Goal: Transaction & Acquisition: Purchase product/service

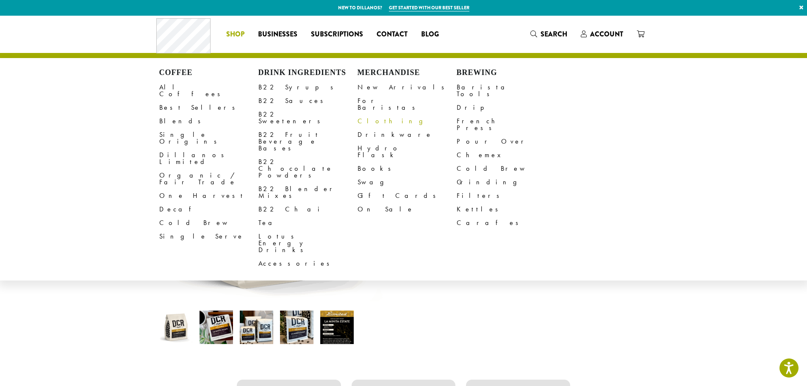
click at [369, 115] on link "Clothing" at bounding box center [407, 121] width 99 height 14
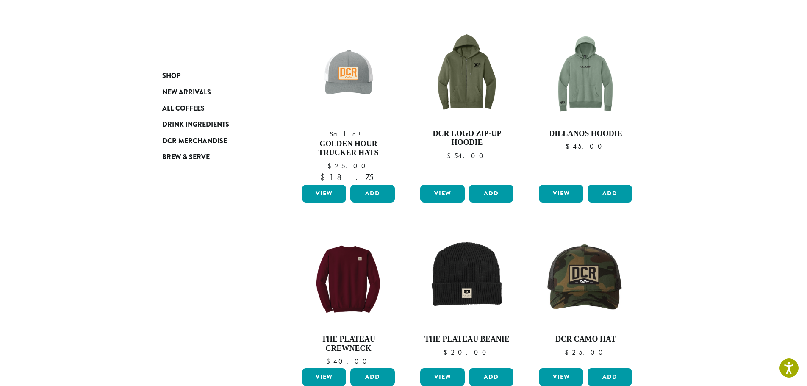
scroll to position [307, 0]
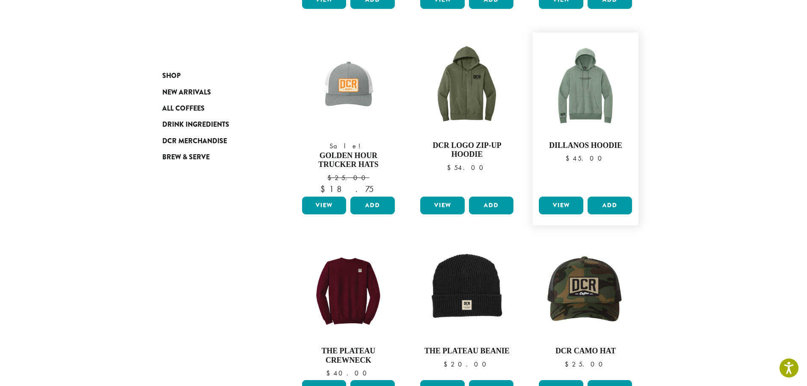
click at [562, 204] on link "View" at bounding box center [561, 206] width 44 height 18
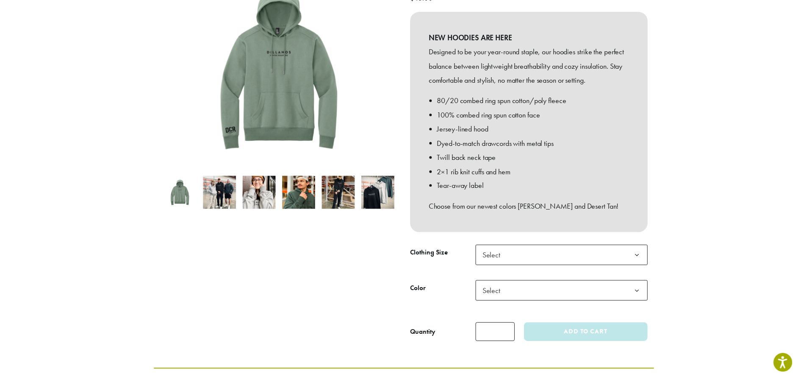
scroll to position [148, 0]
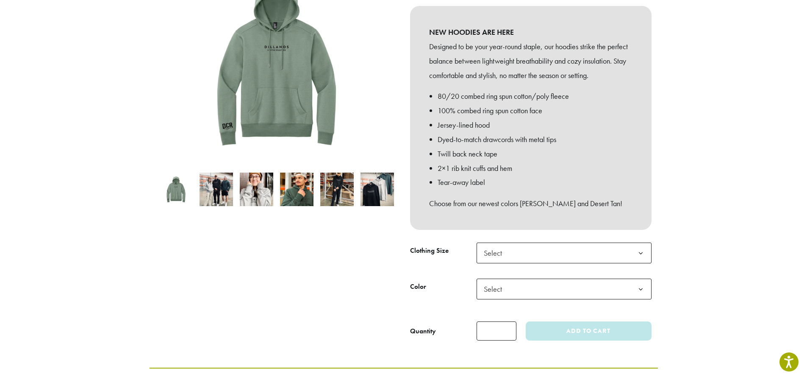
click at [503, 246] on span "Select" at bounding box center [496, 252] width 30 height 17
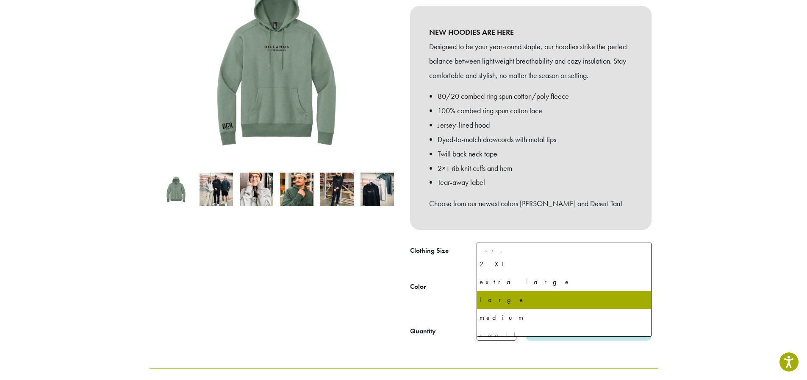
scroll to position [40, 0]
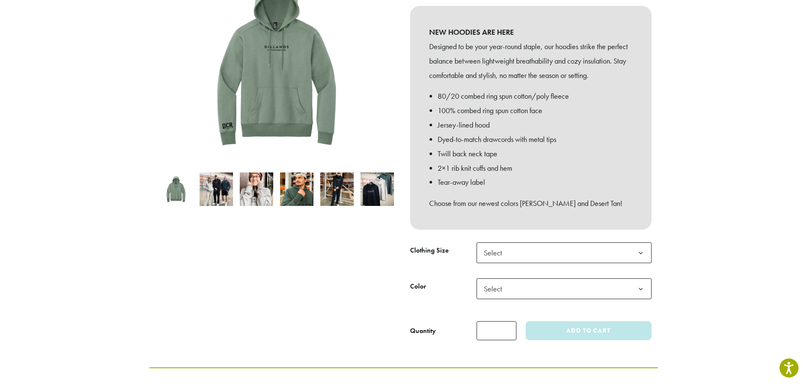
click at [655, 257] on div "**********" at bounding box center [531, 152] width 254 height 390
click at [506, 281] on span "Select" at bounding box center [496, 289] width 30 height 17
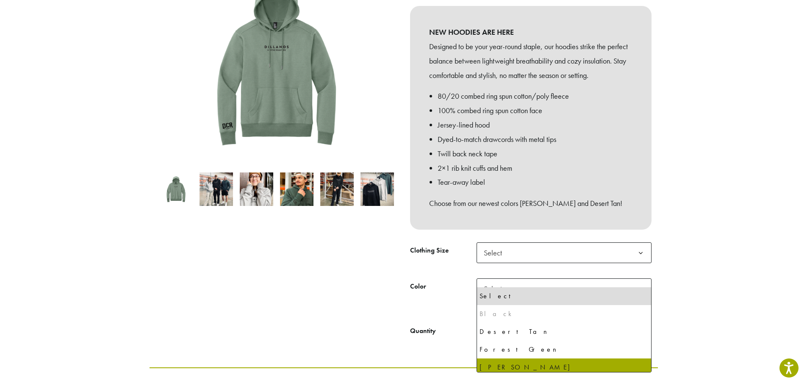
select select "**********"
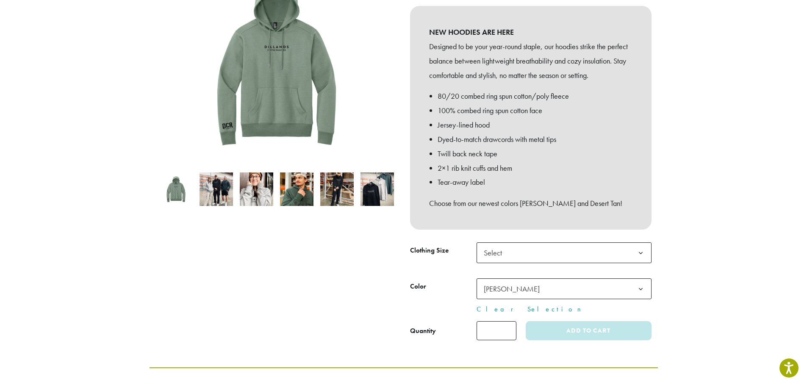
click at [521, 245] on span "Select" at bounding box center [564, 252] width 175 height 21
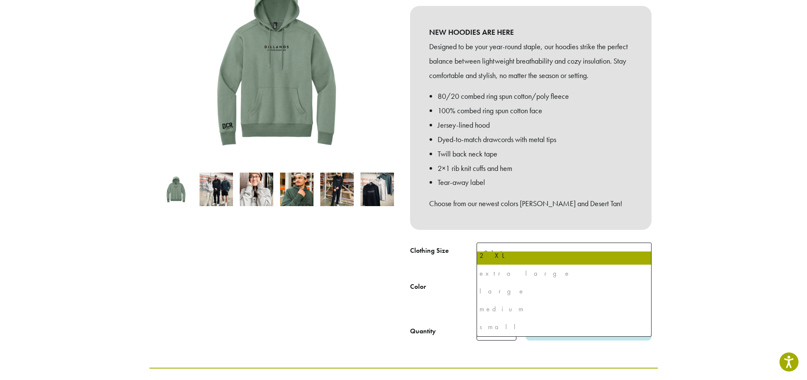
click at [686, 277] on section "**********" at bounding box center [403, 117] width 807 height 500
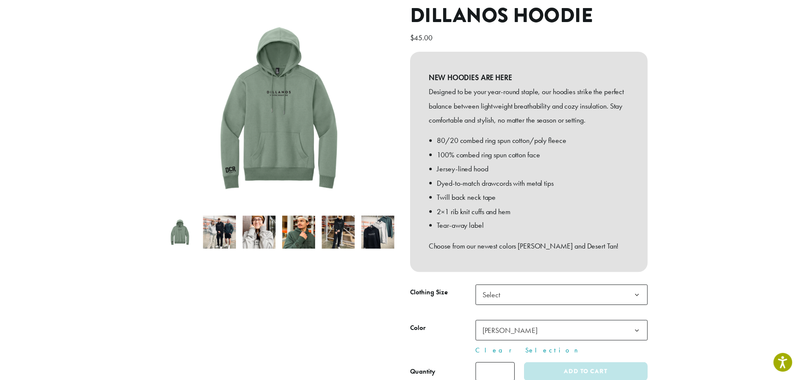
scroll to position [127, 0]
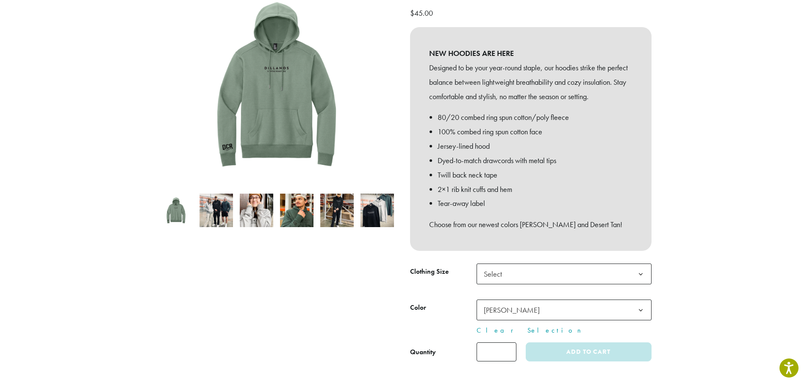
click at [503, 266] on span "Select" at bounding box center [496, 274] width 30 height 17
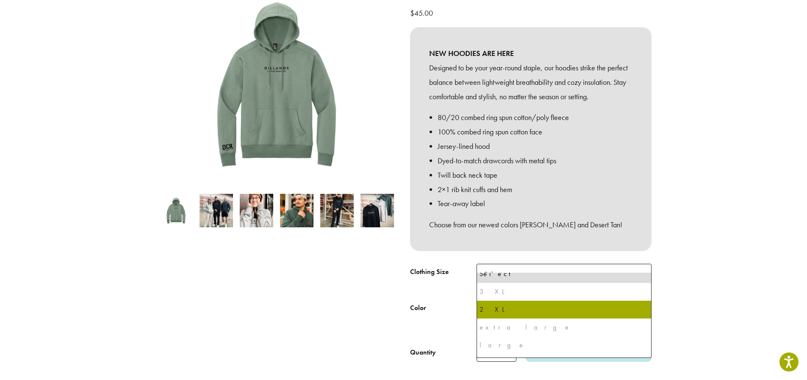
scroll to position [0, 0]
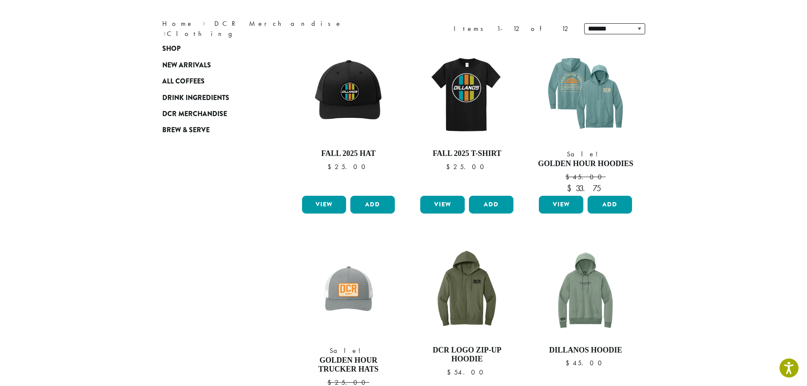
scroll to position [42, 0]
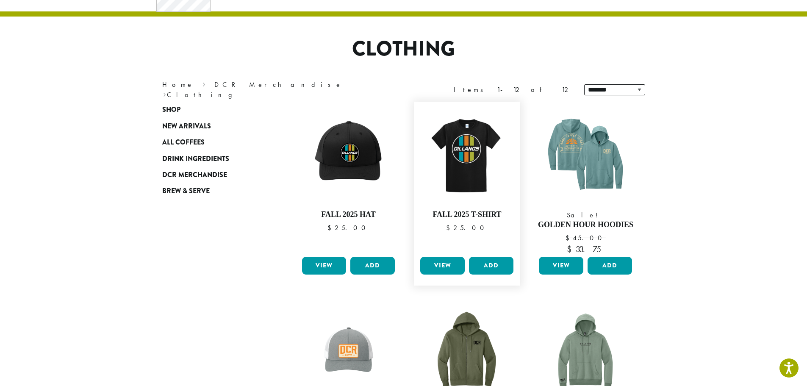
click at [438, 269] on link "View" at bounding box center [442, 266] width 44 height 18
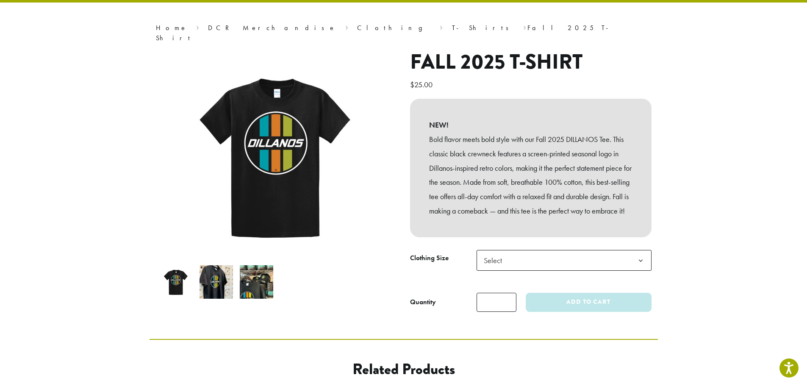
scroll to position [74, 0]
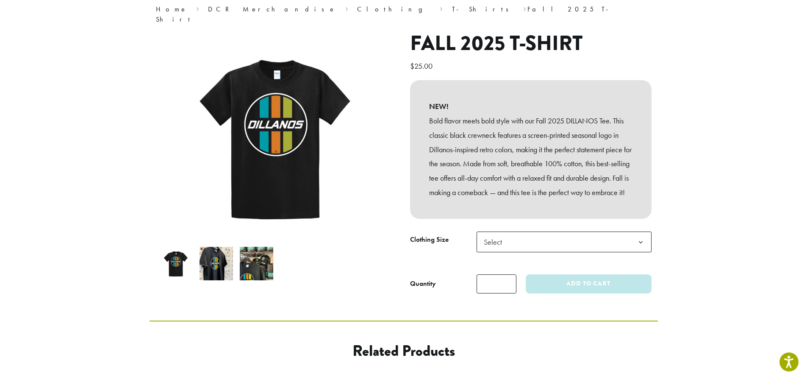
click at [544, 243] on span "Select" at bounding box center [564, 241] width 175 height 21
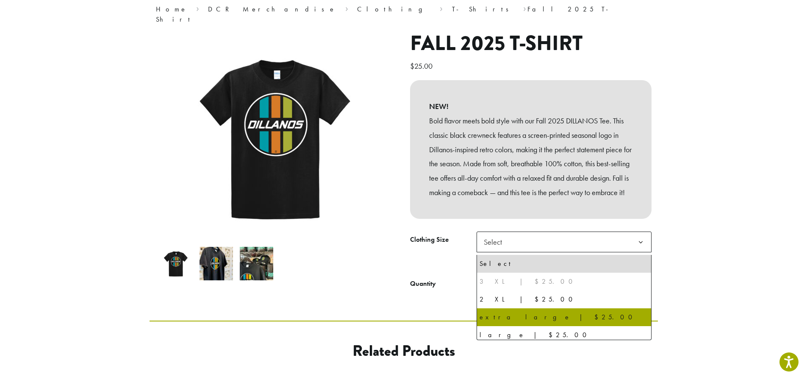
select select "**********"
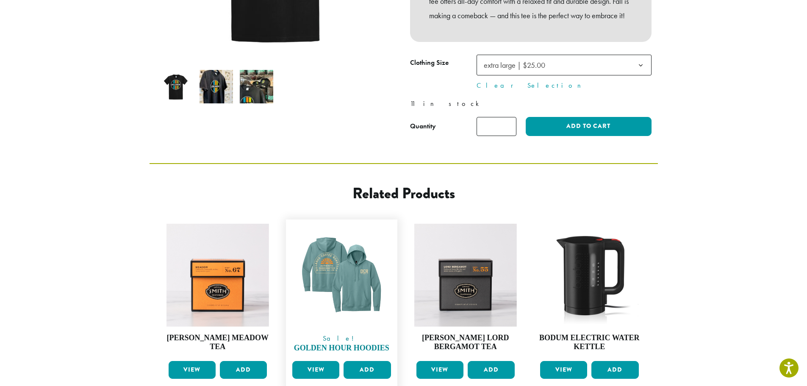
scroll to position [275, 0]
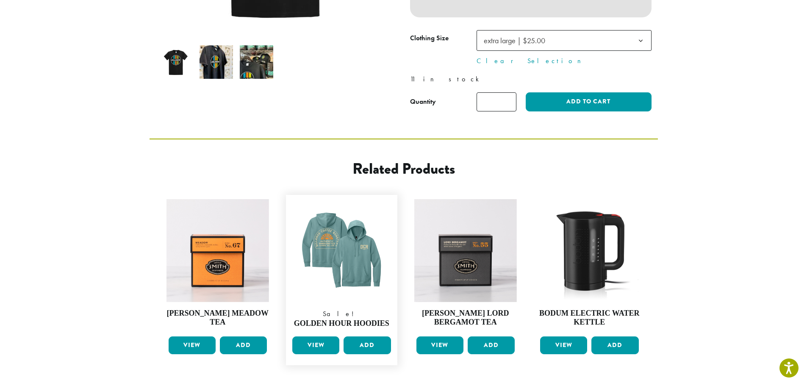
click at [319, 350] on link "View" at bounding box center [315, 345] width 47 height 18
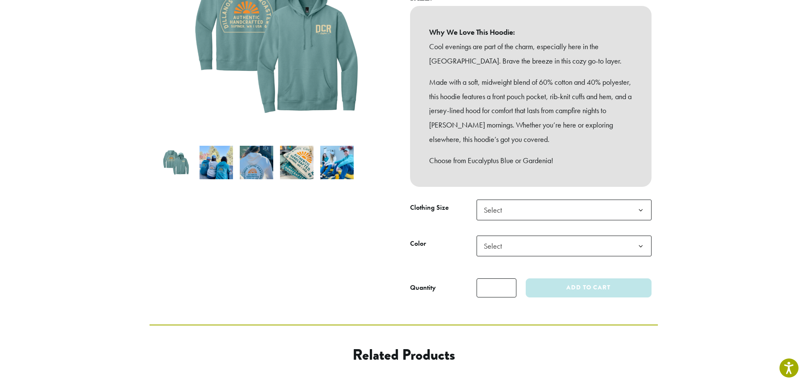
scroll to position [191, 0]
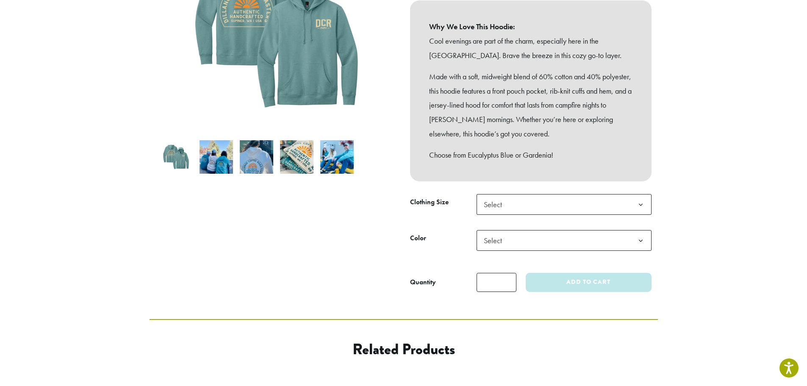
click at [493, 199] on span "Select" at bounding box center [496, 204] width 30 height 17
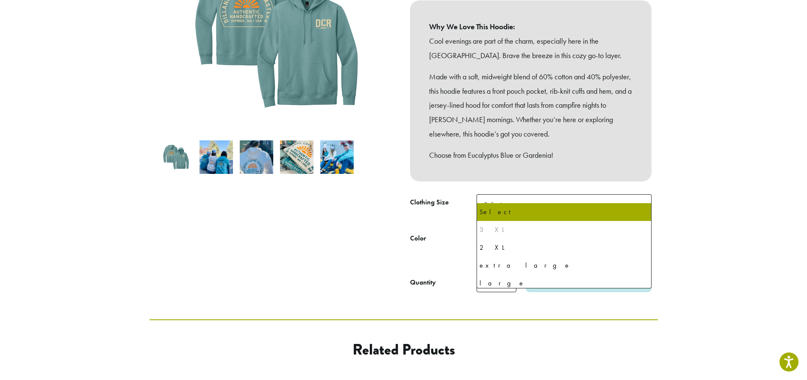
click at [404, 226] on div "**********" at bounding box center [531, 107] width 254 height 384
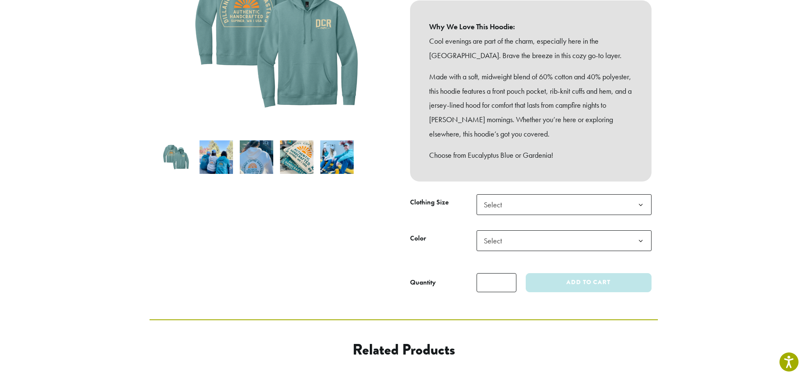
click at [508, 236] on span "Select" at bounding box center [496, 240] width 30 height 17
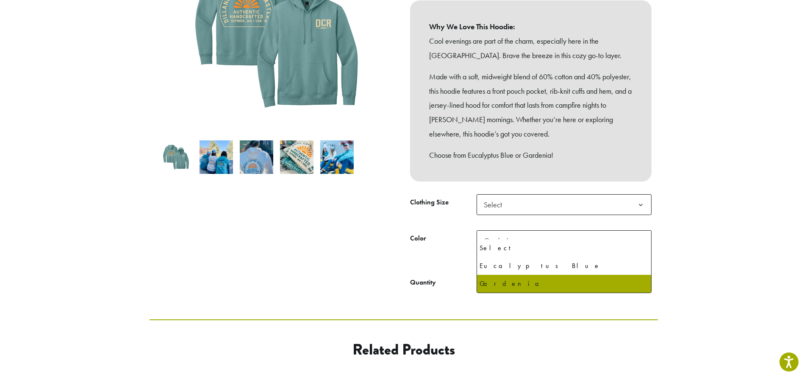
click at [486, 236] on span "Gardenia" at bounding box center [498, 241] width 28 height 10
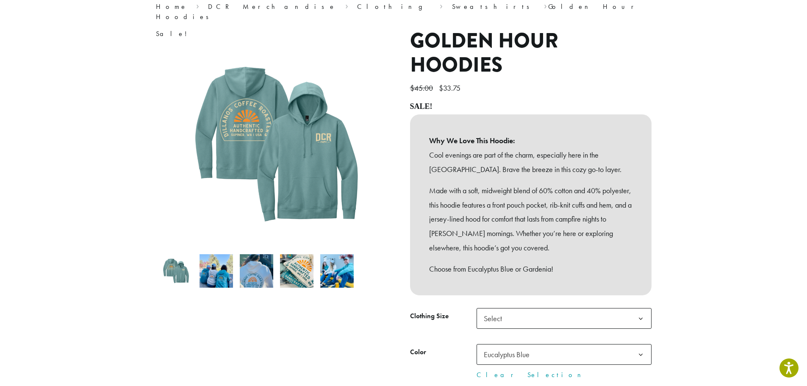
scroll to position [74, 0]
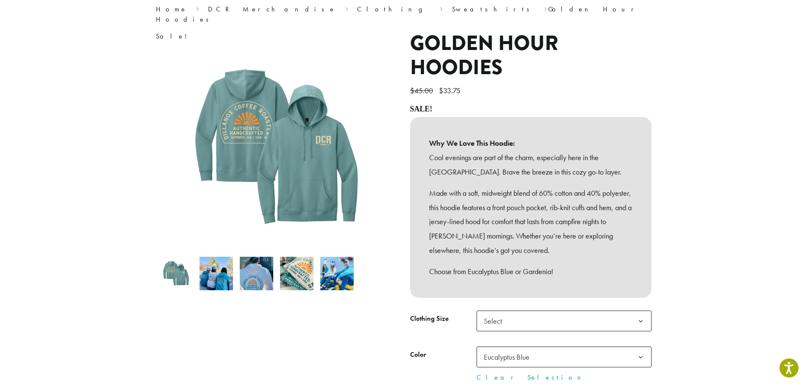
click at [215, 268] on img at bounding box center [216, 273] width 33 height 33
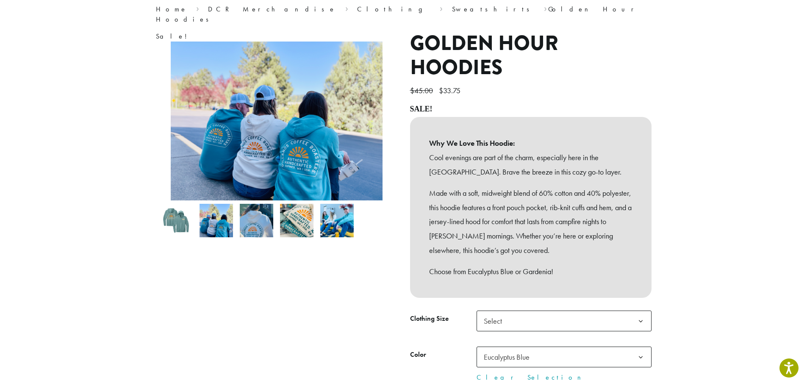
click at [336, 222] on img at bounding box center [336, 220] width 33 height 33
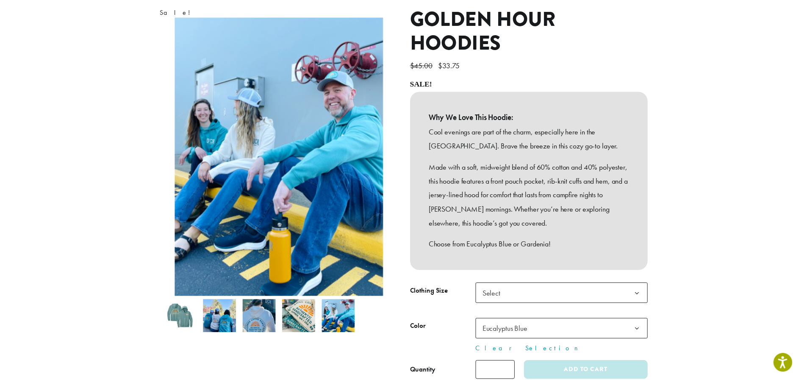
scroll to position [106, 0]
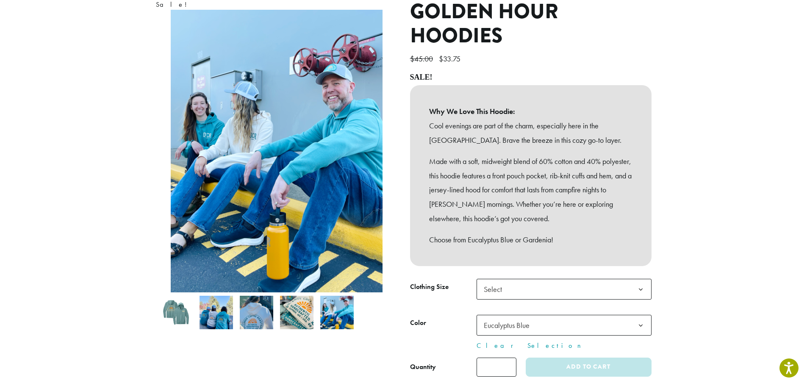
click at [170, 309] on img at bounding box center [175, 312] width 33 height 33
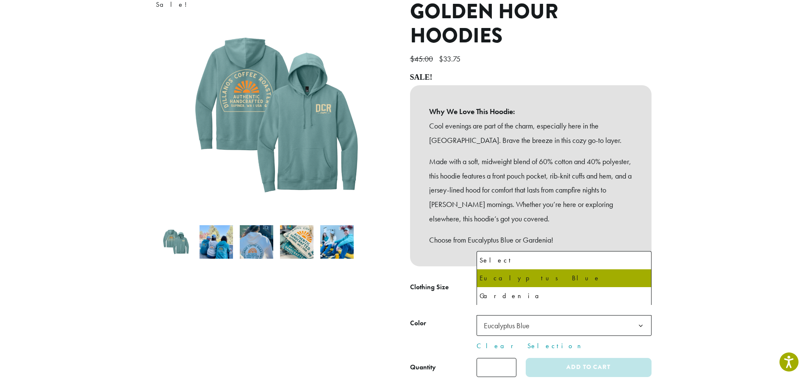
click at [581, 315] on span "Eucalyptus Blue" at bounding box center [564, 325] width 175 height 21
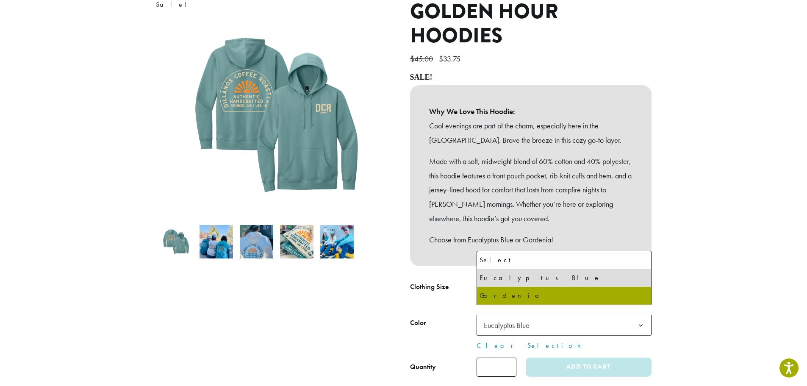
select select "********"
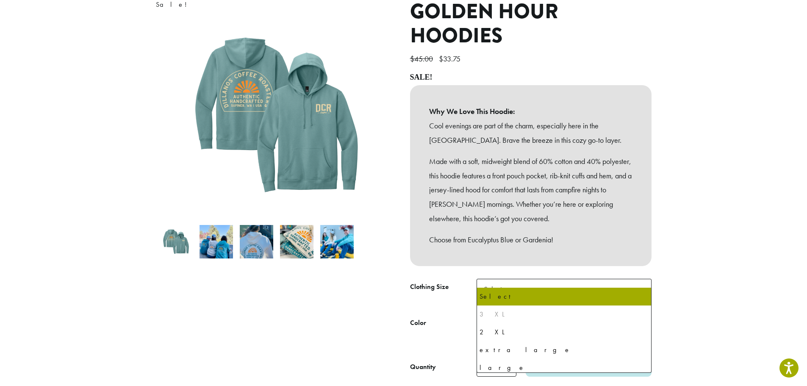
click at [502, 283] on span "Select" at bounding box center [496, 289] width 30 height 17
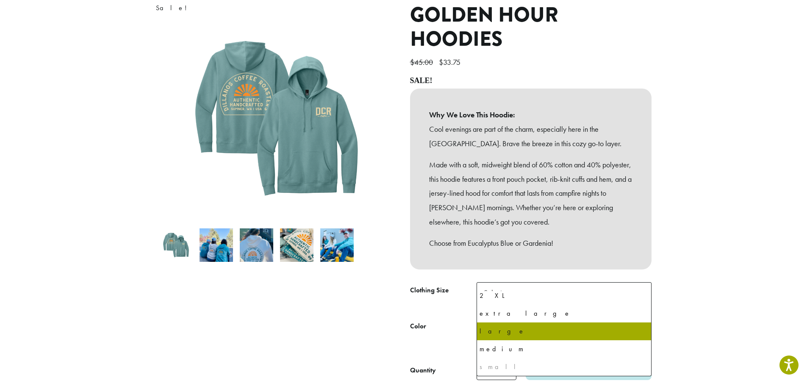
scroll to position [40, 0]
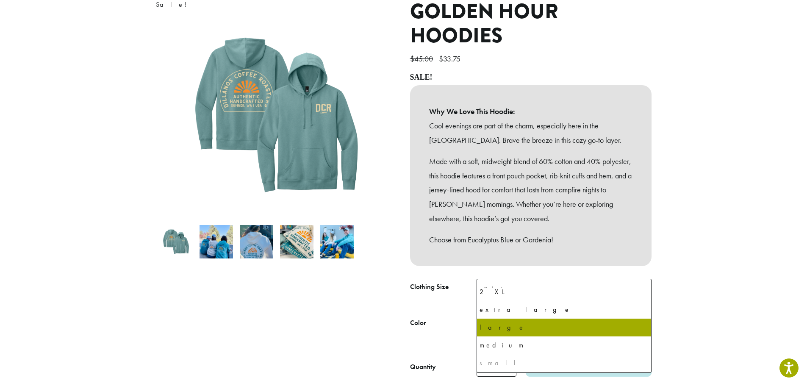
select select "*****"
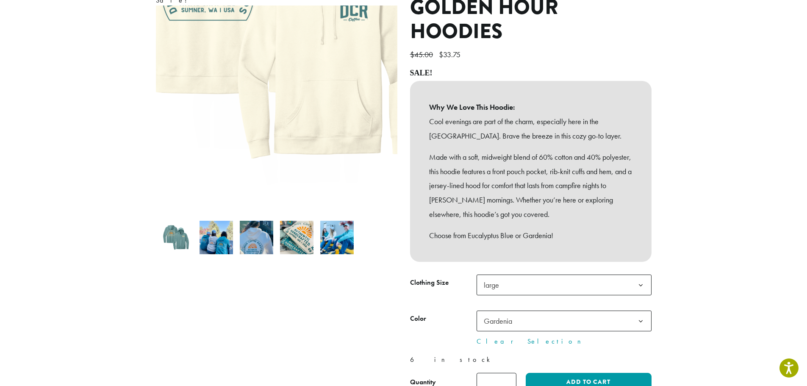
scroll to position [138, 0]
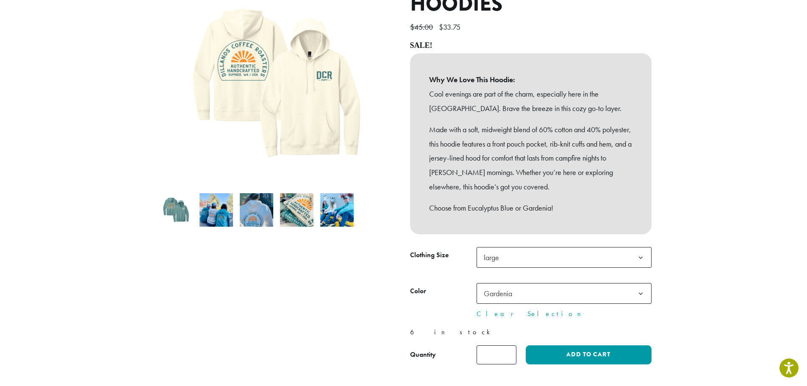
click at [518, 285] on span "Gardenia" at bounding box center [501, 293] width 40 height 17
click at [638, 284] on b at bounding box center [641, 293] width 21 height 21
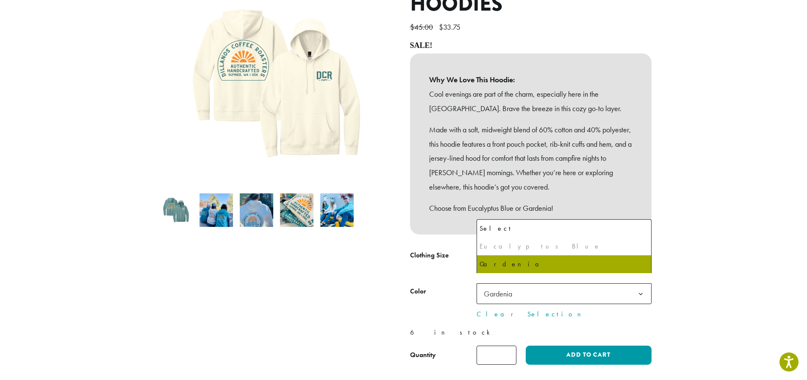
click at [539, 286] on span "Gardenia" at bounding box center [564, 293] width 175 height 21
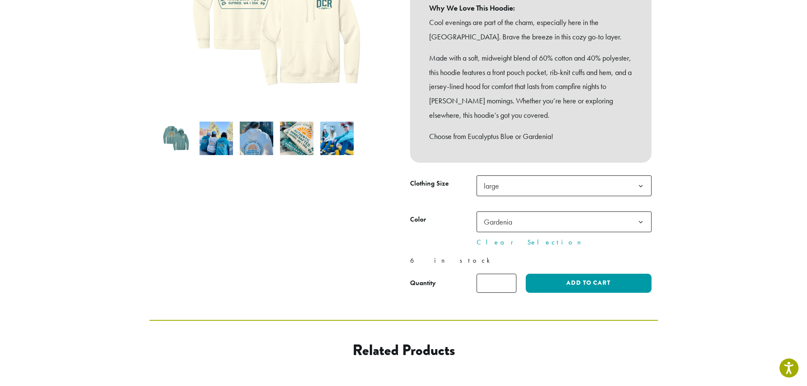
scroll to position [212, 0]
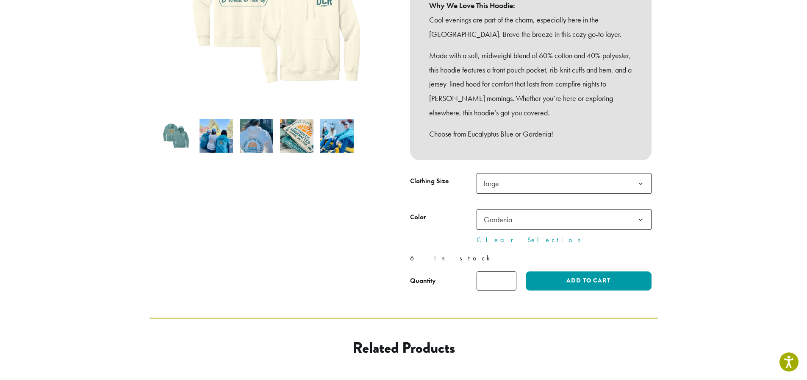
click at [519, 211] on span "Gardenia" at bounding box center [501, 219] width 40 height 17
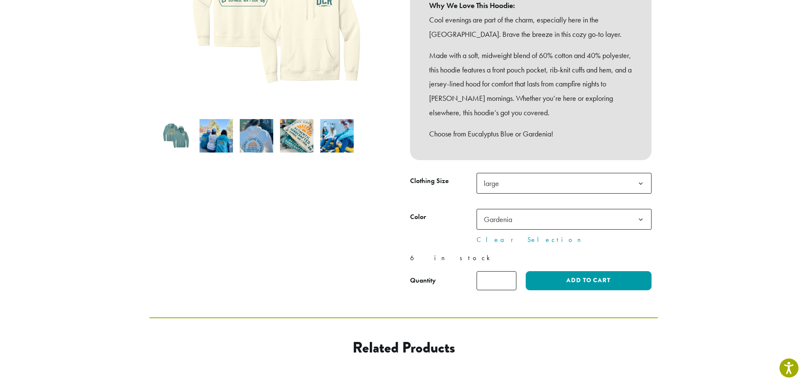
click at [551, 238] on form "**********" at bounding box center [531, 231] width 242 height 117
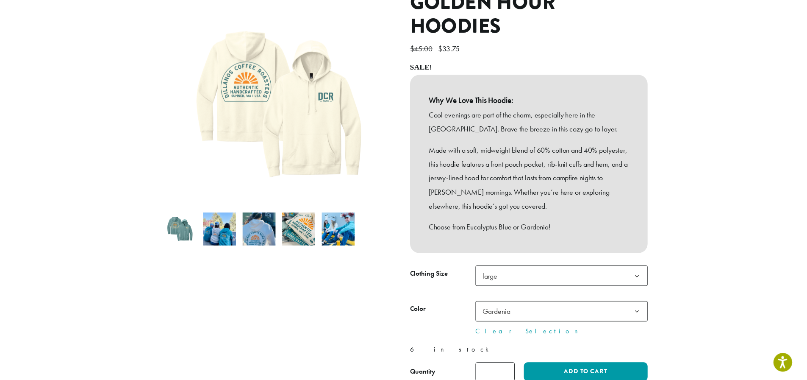
scroll to position [127, 0]
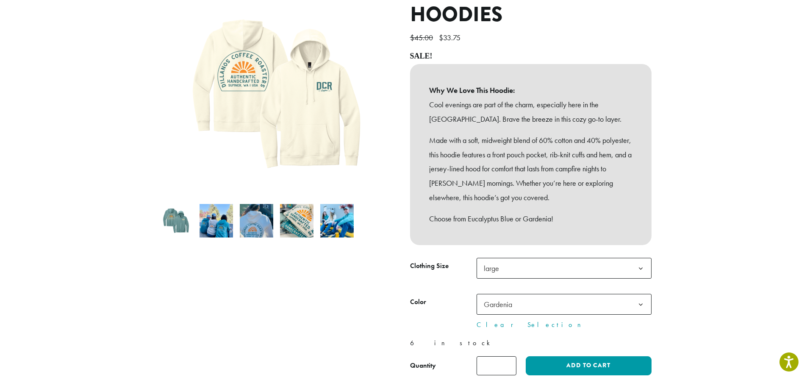
click at [542, 261] on span "large" at bounding box center [564, 268] width 175 height 21
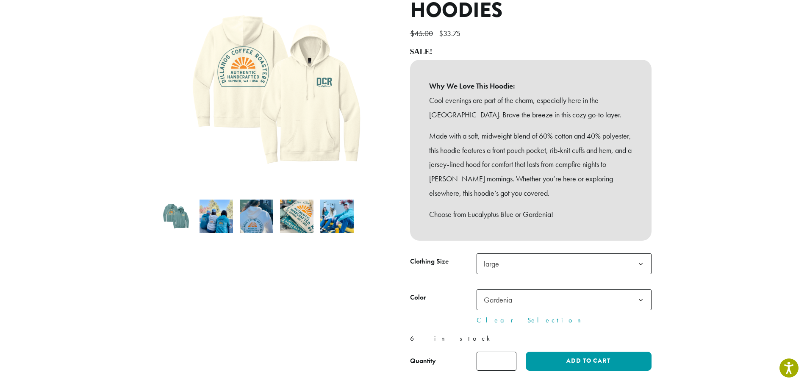
scroll to position [148, 0]
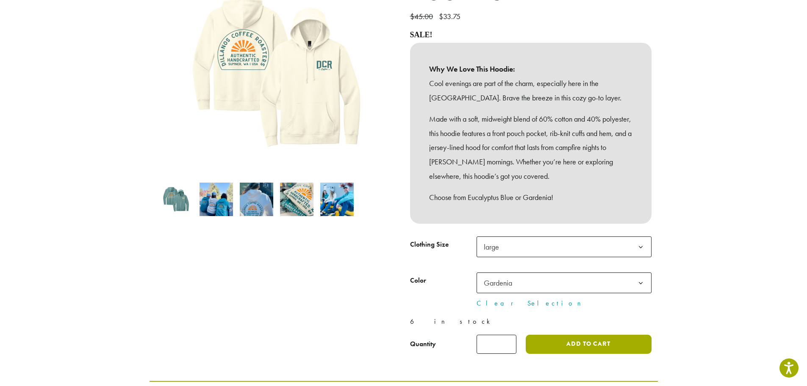
click at [593, 335] on button "Add to cart" at bounding box center [588, 344] width 125 height 19
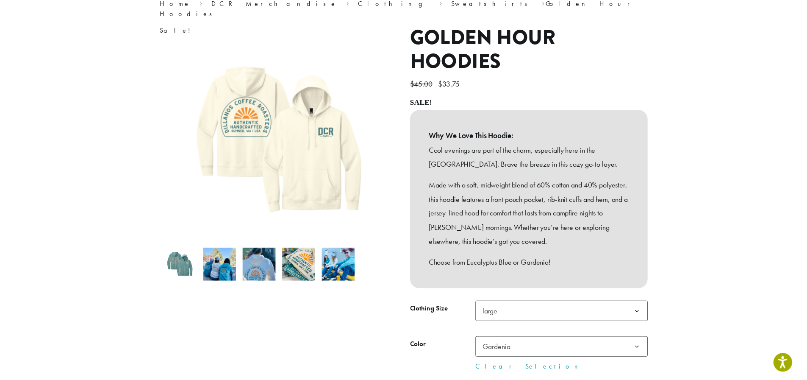
scroll to position [138, 0]
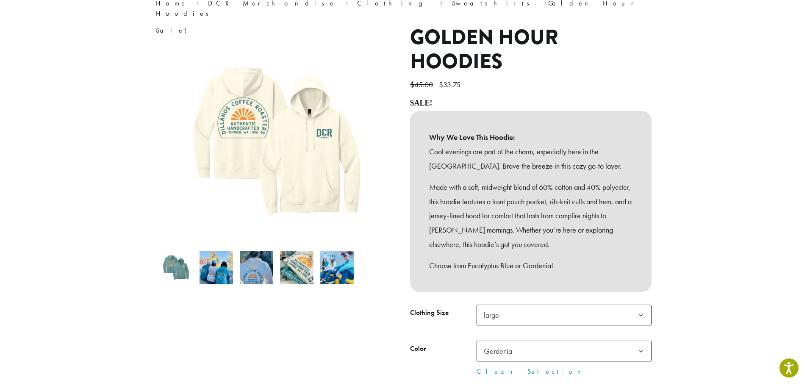
click at [538, 305] on span "large" at bounding box center [564, 315] width 175 height 21
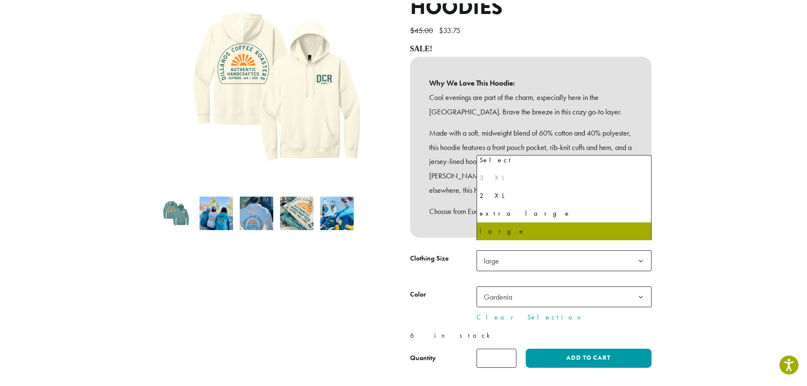
scroll to position [93, 0]
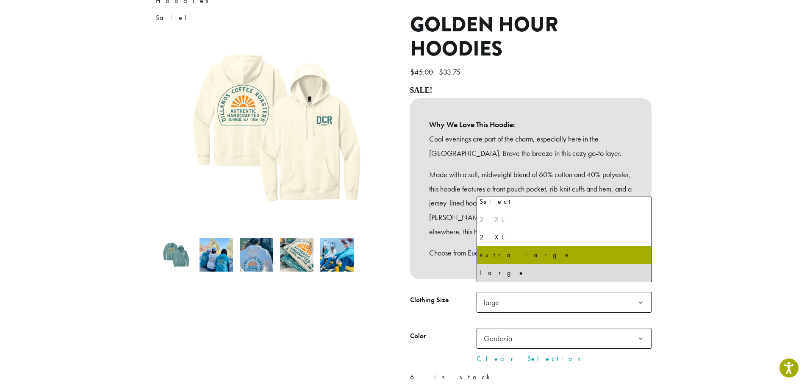
select select "**********"
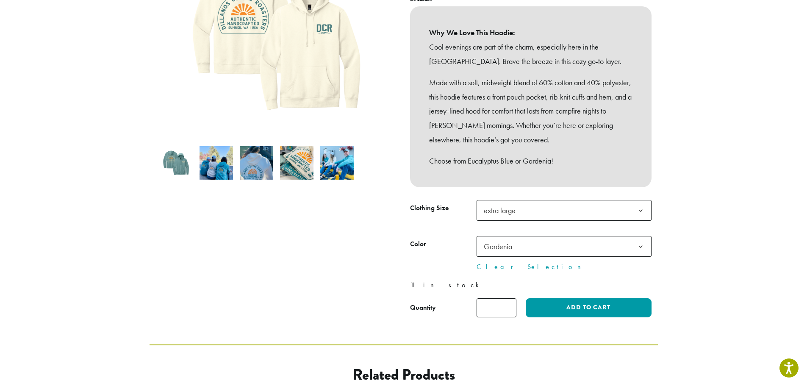
scroll to position [188, 0]
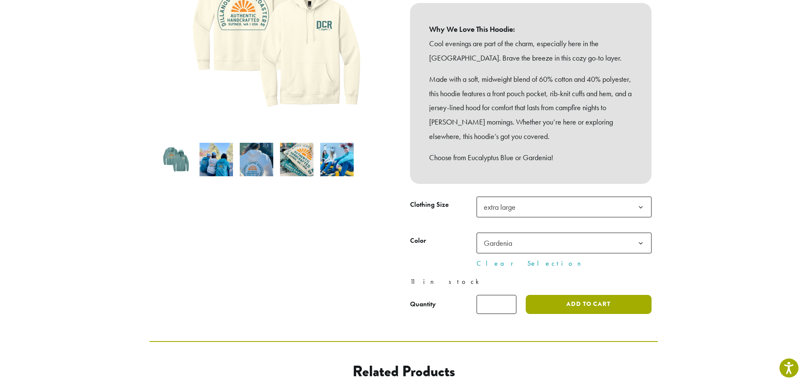
click at [592, 295] on button "Add to cart" at bounding box center [588, 304] width 125 height 19
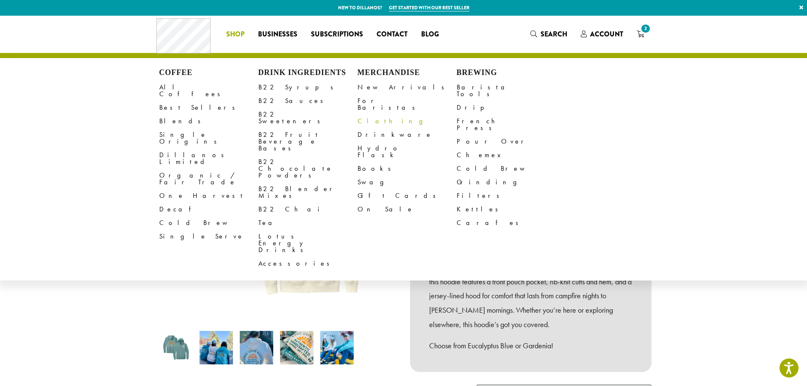
click at [363, 114] on link "Clothing" at bounding box center [407, 121] width 99 height 14
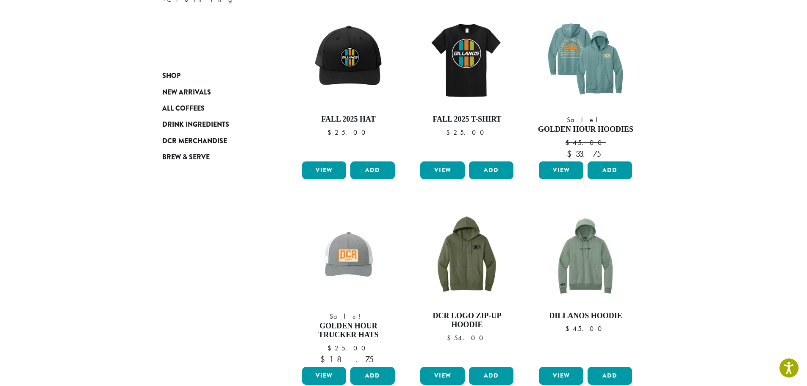
scroll to position [148, 0]
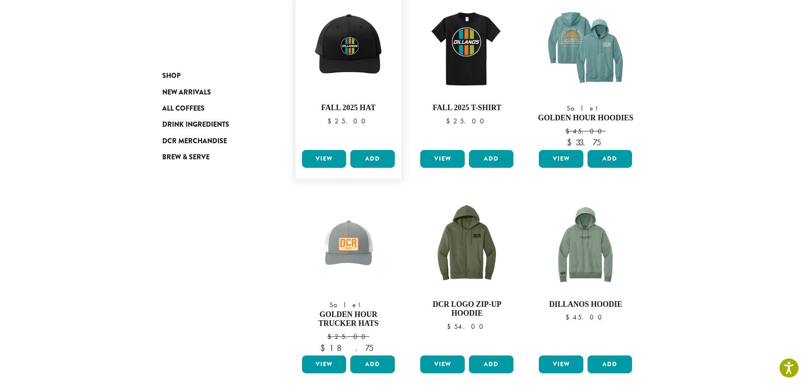
click at [325, 157] on link "View" at bounding box center [324, 159] width 44 height 18
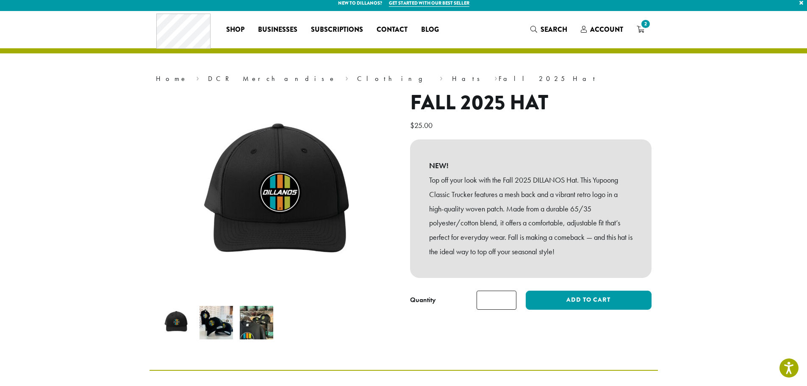
scroll to position [11, 0]
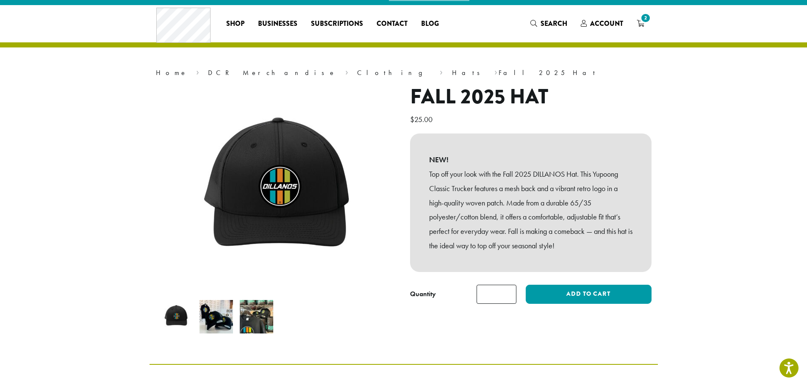
click at [255, 322] on img at bounding box center [256, 316] width 33 height 33
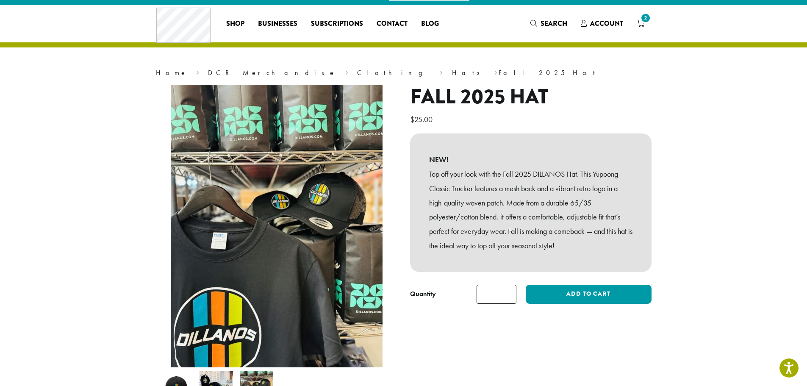
click at [208, 379] on img at bounding box center [216, 387] width 33 height 33
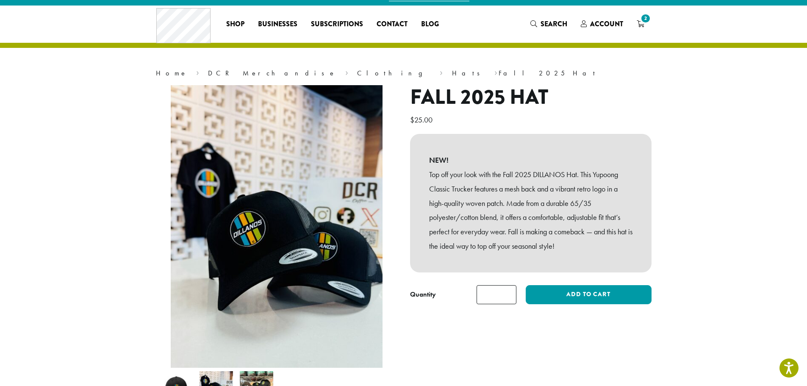
scroll to position [0, 0]
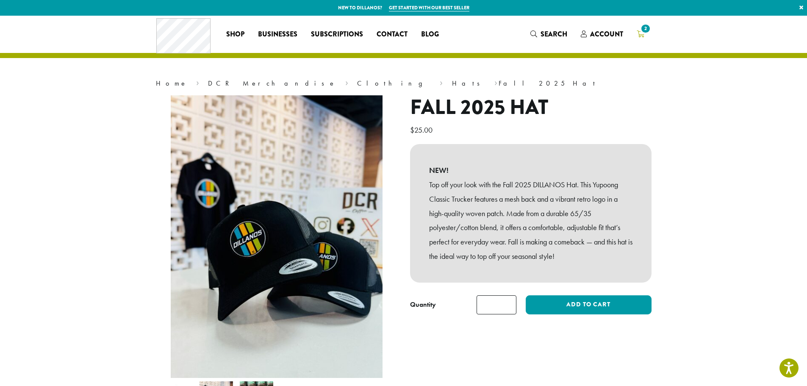
click at [642, 34] on icon "2" at bounding box center [641, 34] width 8 height 7
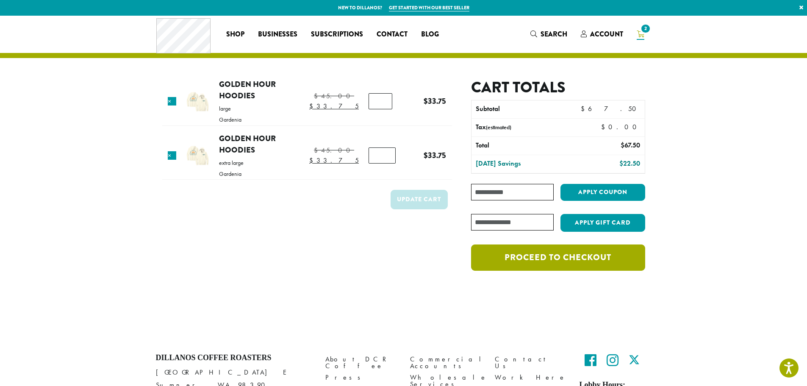
click at [545, 259] on link "Proceed to checkout" at bounding box center [558, 257] width 174 height 26
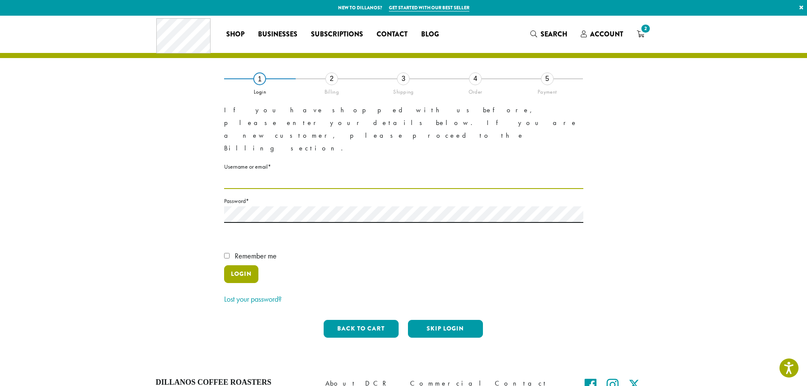
type input "**********"
click at [244, 265] on button "Login" at bounding box center [241, 274] width 34 height 18
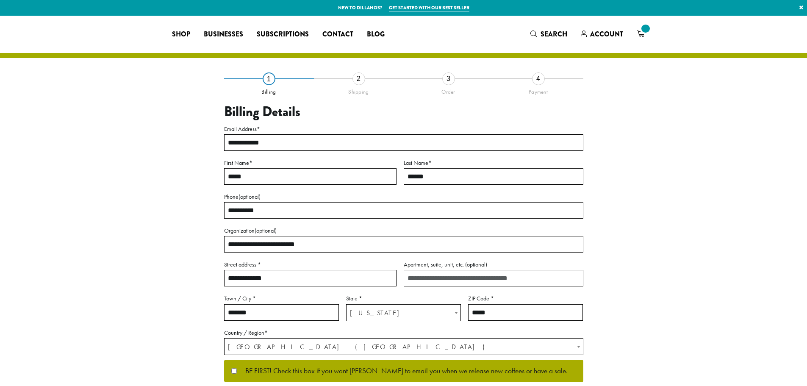
select select "**"
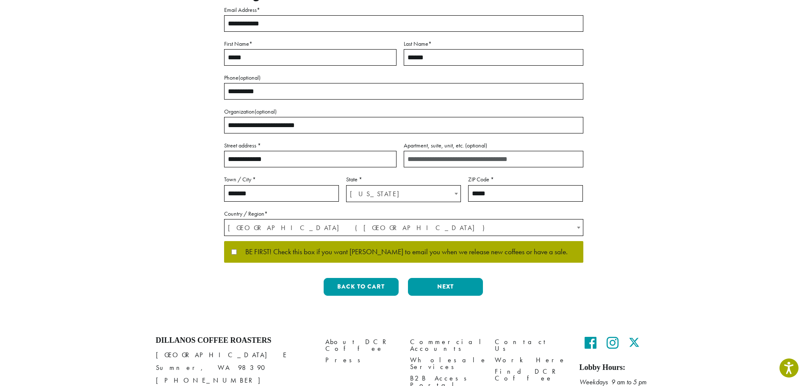
scroll to position [127, 0]
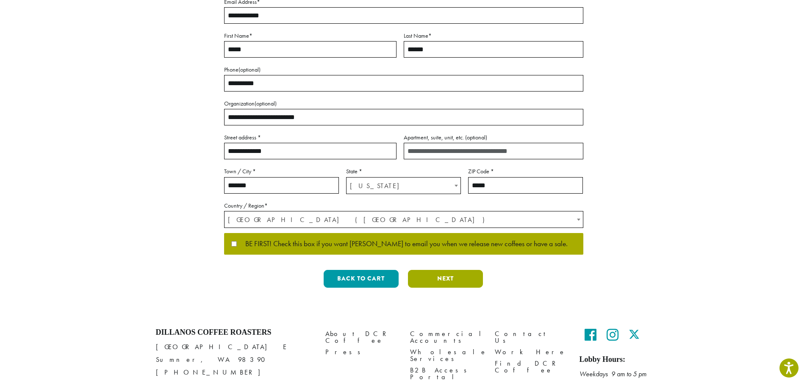
click at [450, 281] on button "Next" at bounding box center [445, 279] width 75 height 18
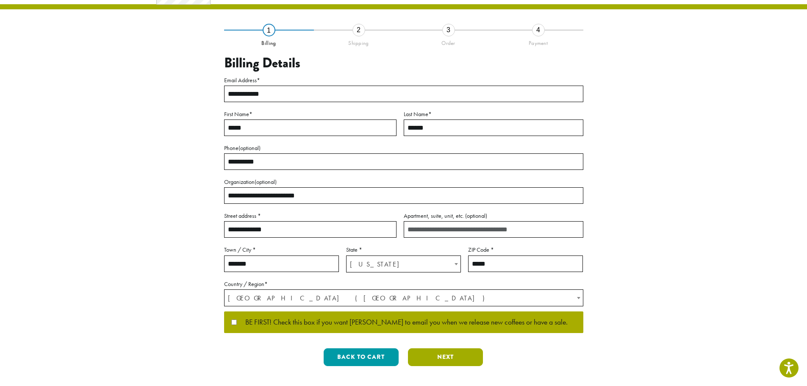
scroll to position [0, 0]
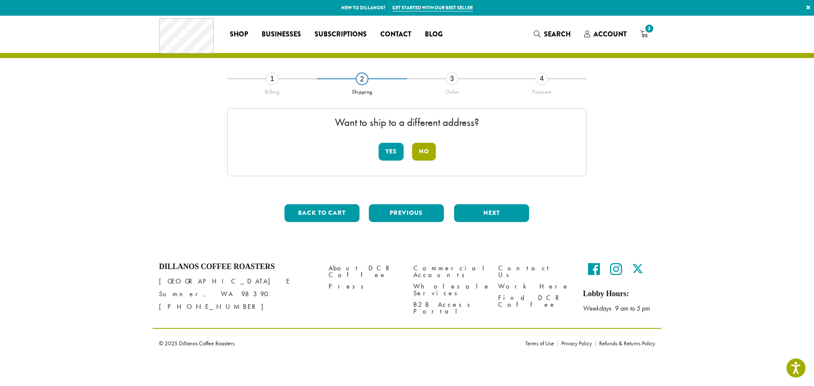
click at [420, 157] on button "No" at bounding box center [424, 152] width 24 height 18
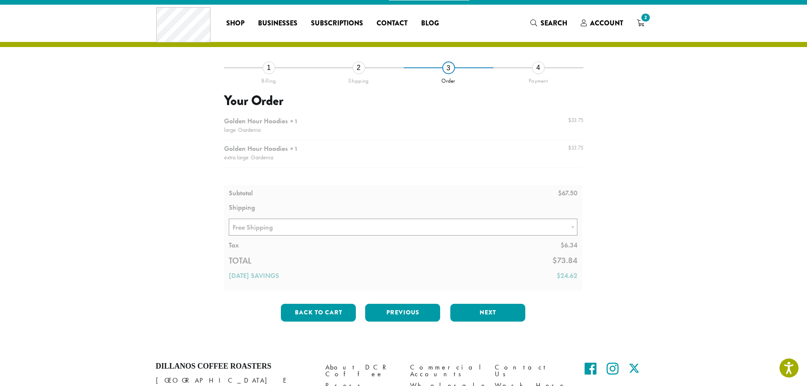
scroll to position [42, 0]
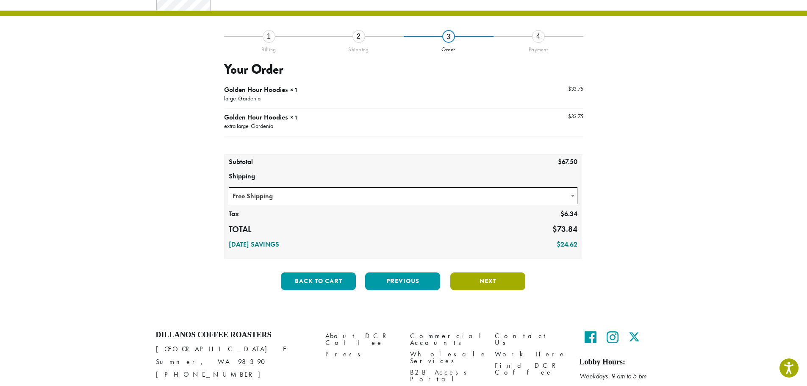
click at [483, 285] on button "Next" at bounding box center [487, 281] width 75 height 18
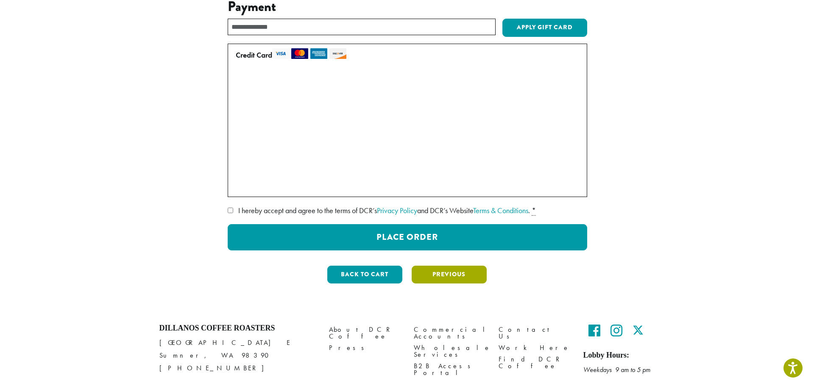
scroll to position [106, 0]
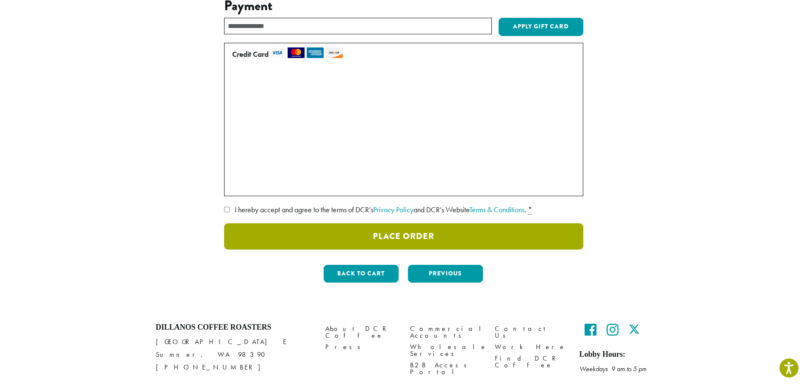
click at [383, 236] on button "Place Order" at bounding box center [403, 236] width 359 height 26
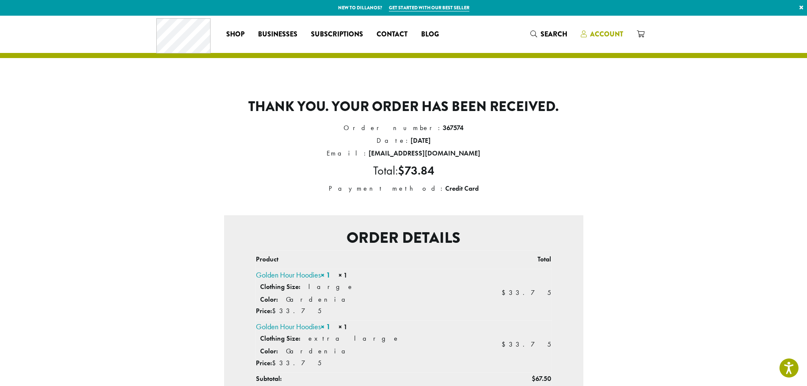
click at [609, 34] on span "Account" at bounding box center [606, 34] width 33 height 10
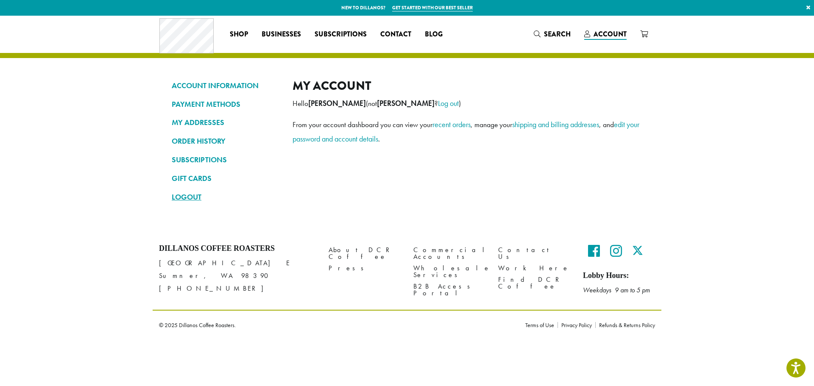
click at [186, 196] on link "LOGOUT" at bounding box center [226, 197] width 108 height 14
